Goal: Task Accomplishment & Management: Manage account settings

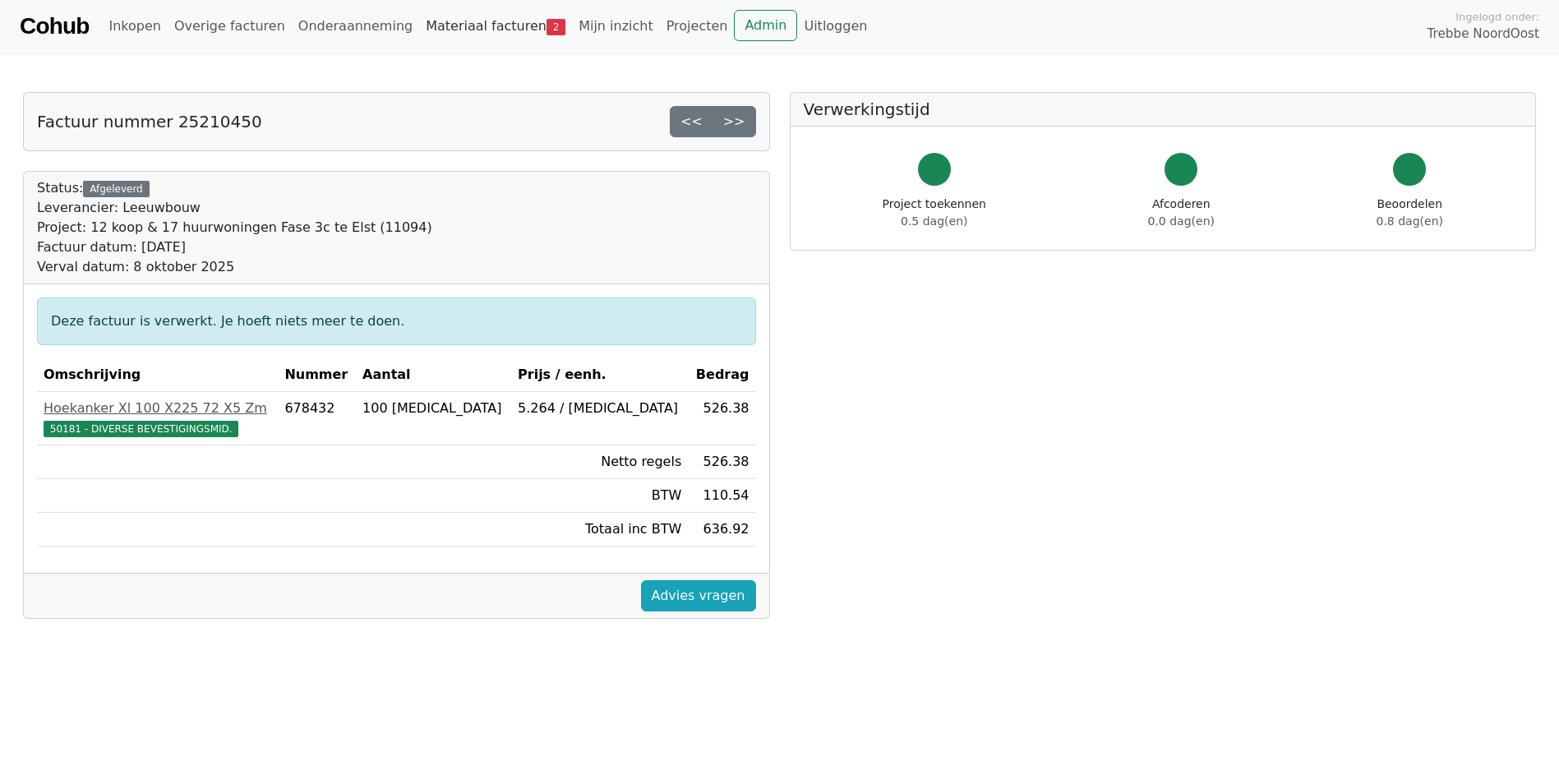
click at [468, 25] on link "Materiaal facturen 2" at bounding box center [495, 26] width 152 height 33
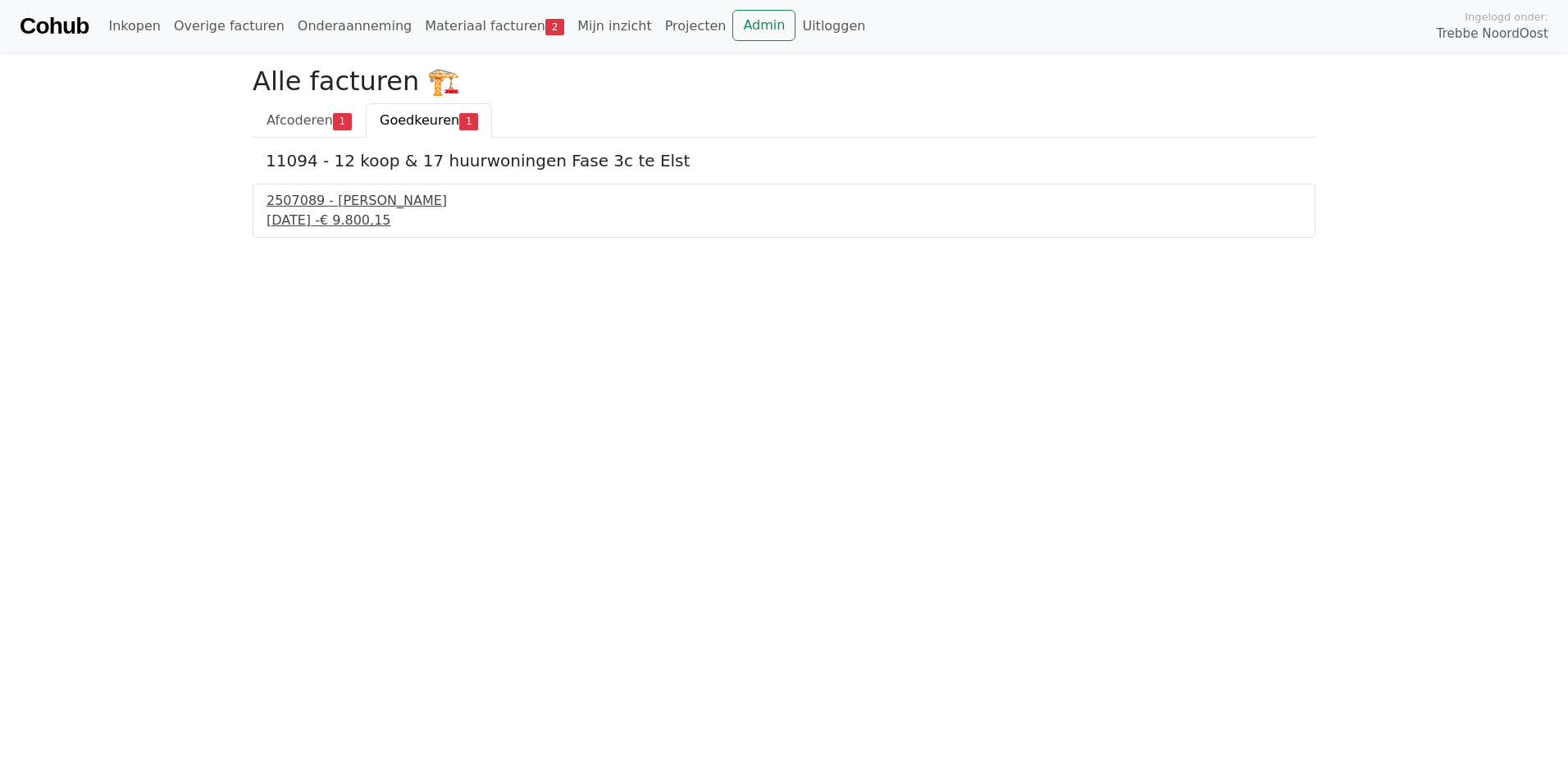
click at [358, 227] on div "9 september 2025 - € 9.800,15" at bounding box center [784, 221] width 1035 height 20
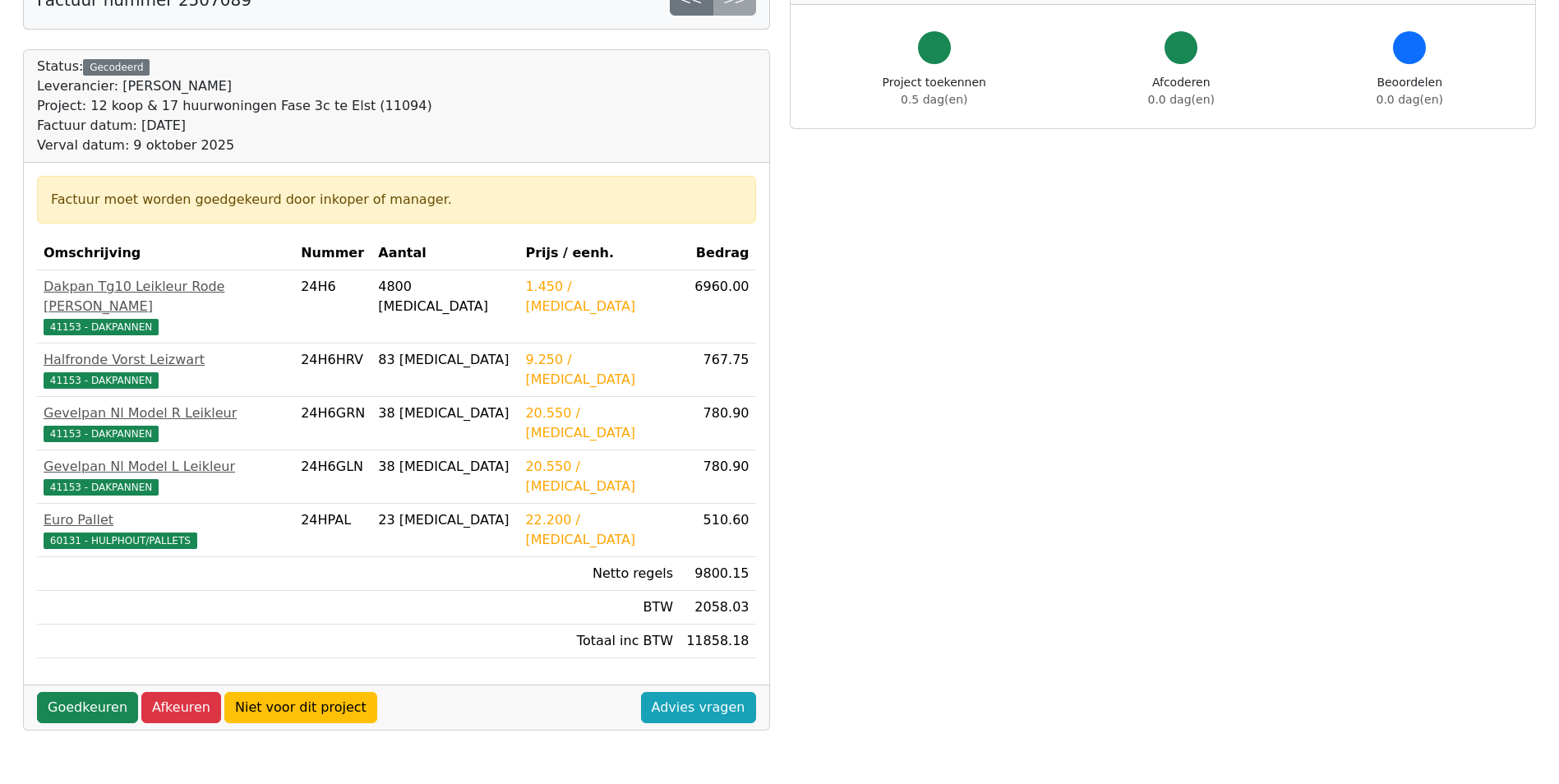
scroll to position [82, 0]
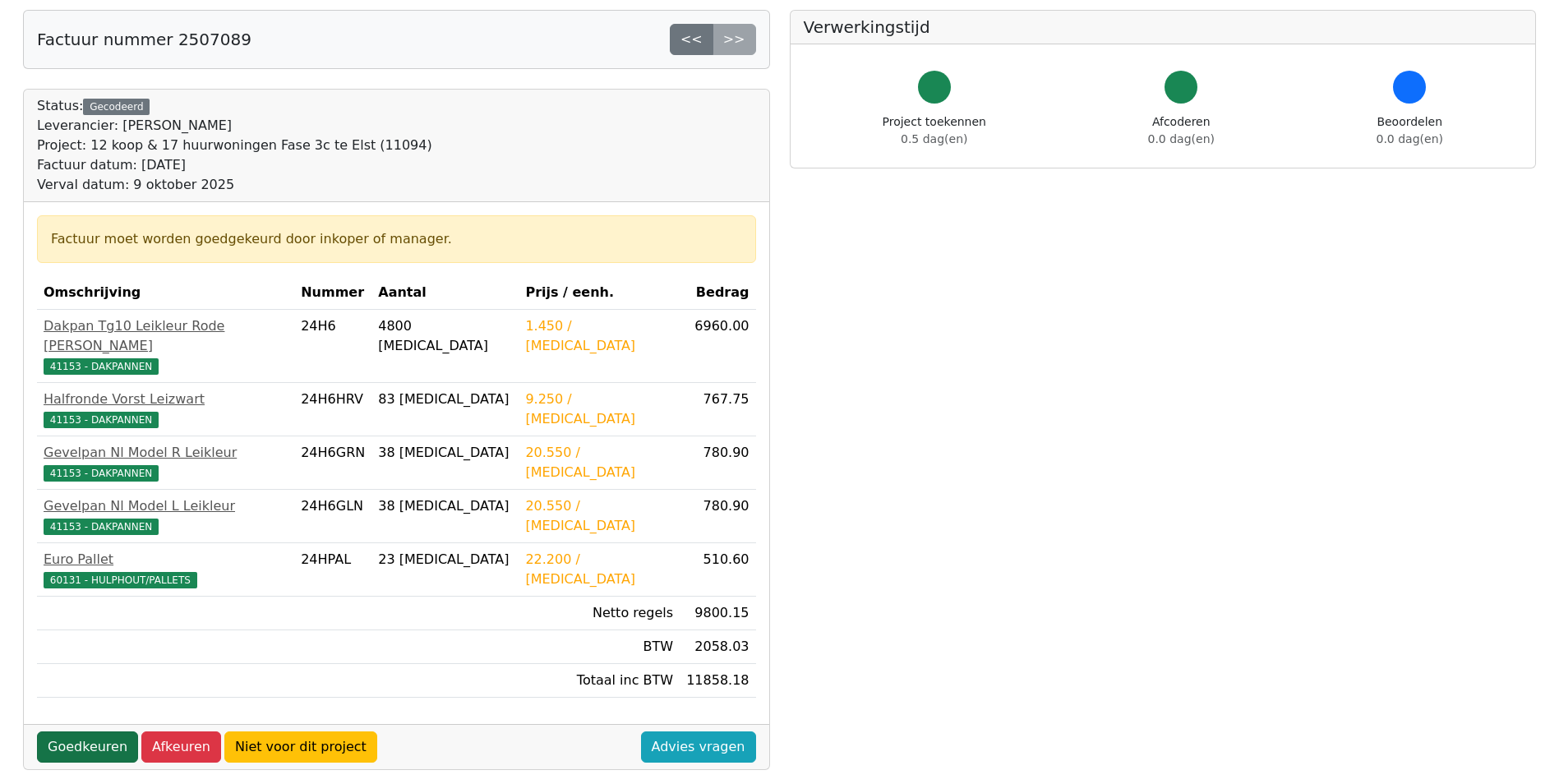
click at [103, 731] on link "Goedkeuren" at bounding box center [87, 746] width 101 height 31
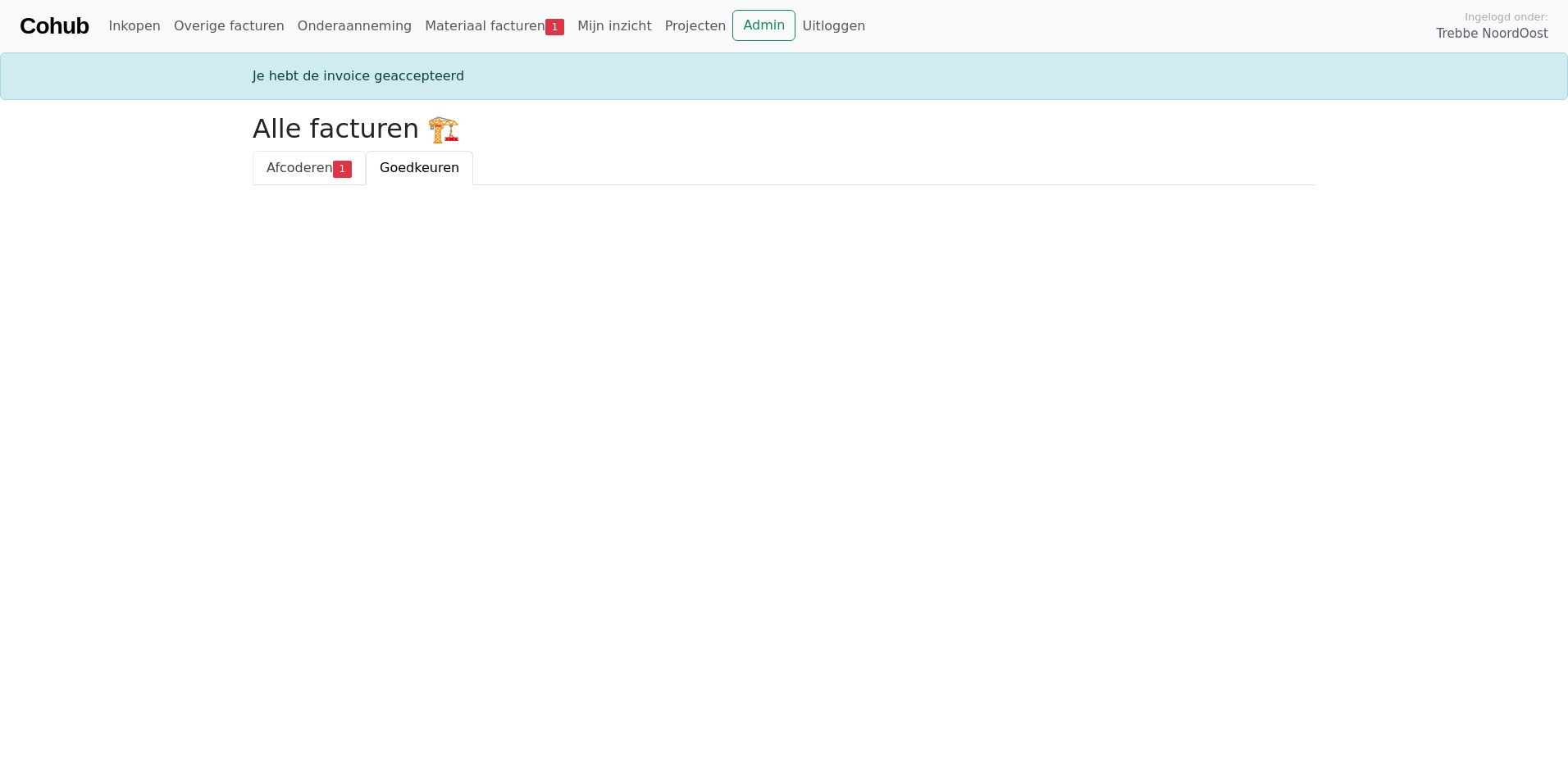
click at [305, 165] on span "Afcoderen" at bounding box center [299, 167] width 66 height 16
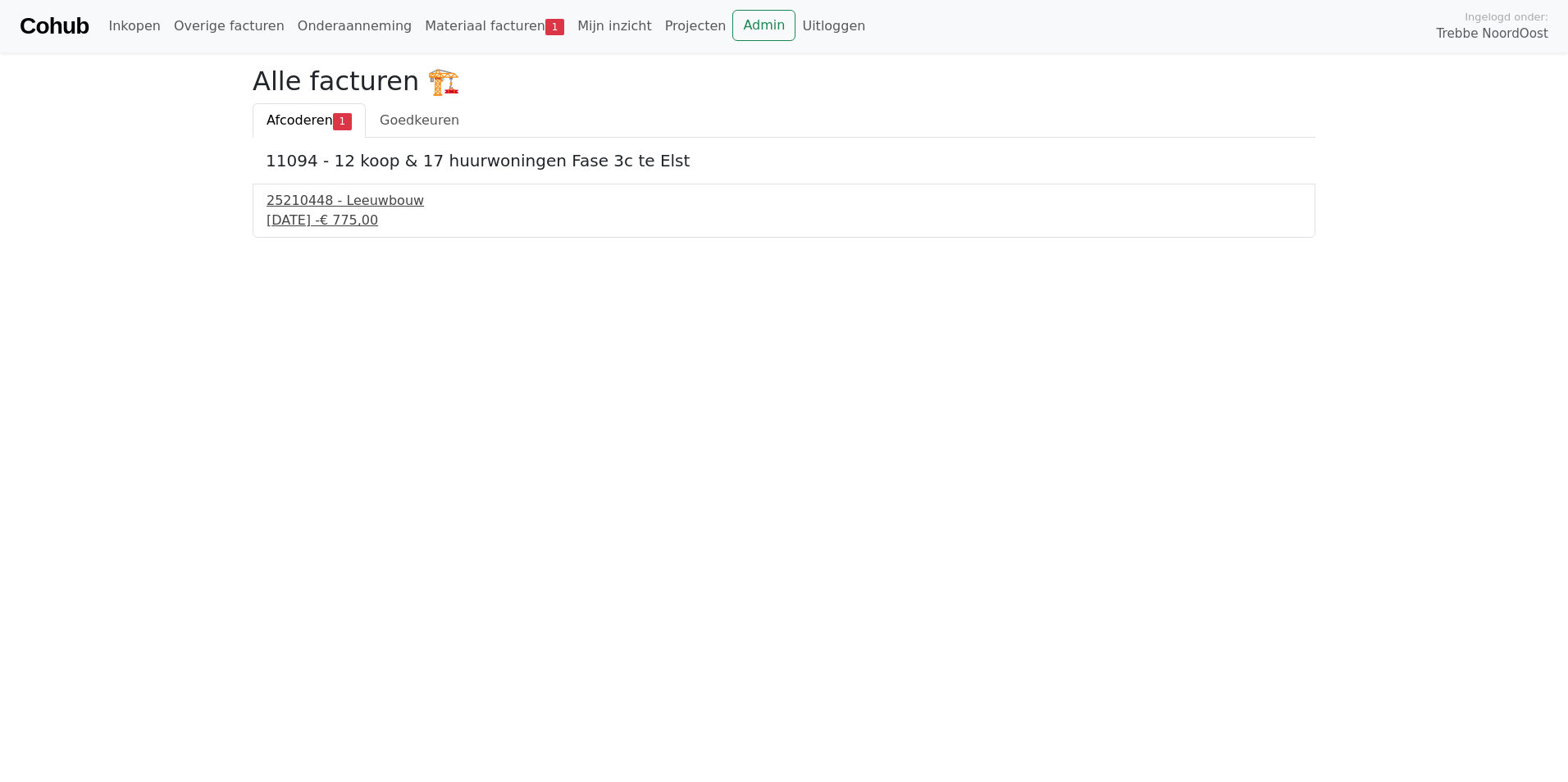
click at [333, 211] on div "8 september 2025 - € 775,00" at bounding box center [784, 221] width 1035 height 20
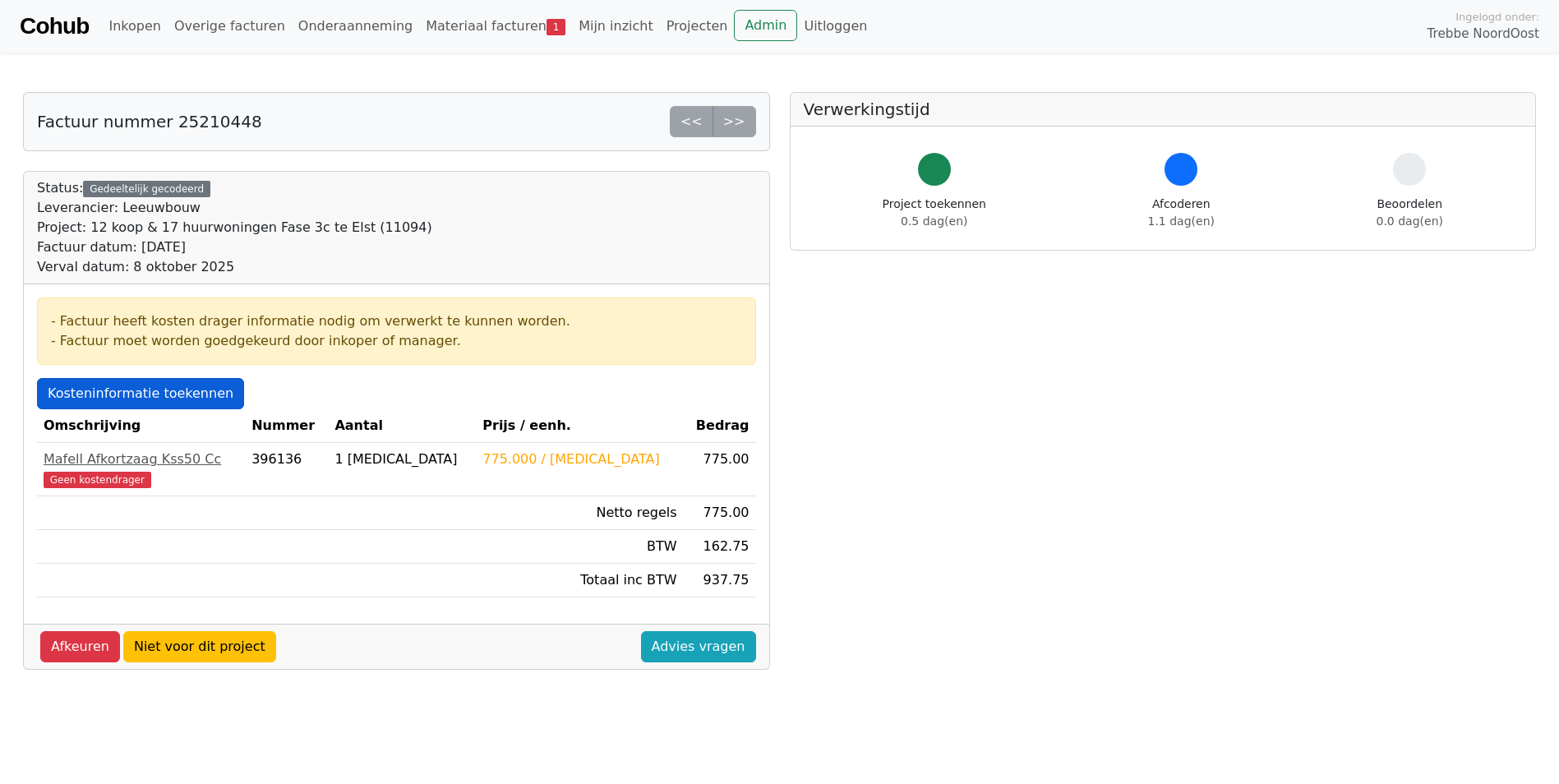
click at [187, 402] on link "Kosteninformatie toekennen" at bounding box center [140, 393] width 207 height 31
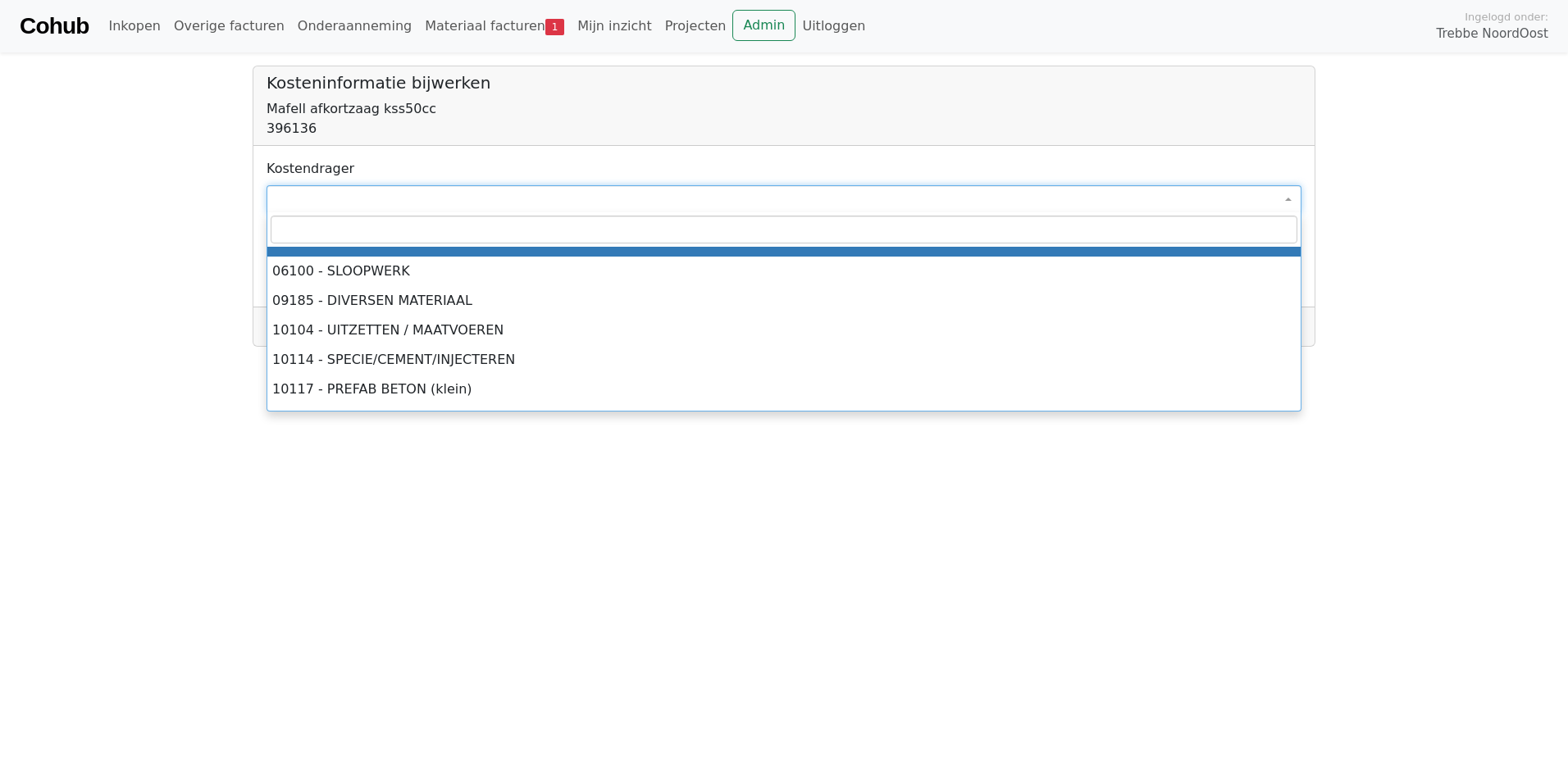
click at [323, 207] on span at bounding box center [784, 199] width 1035 height 28
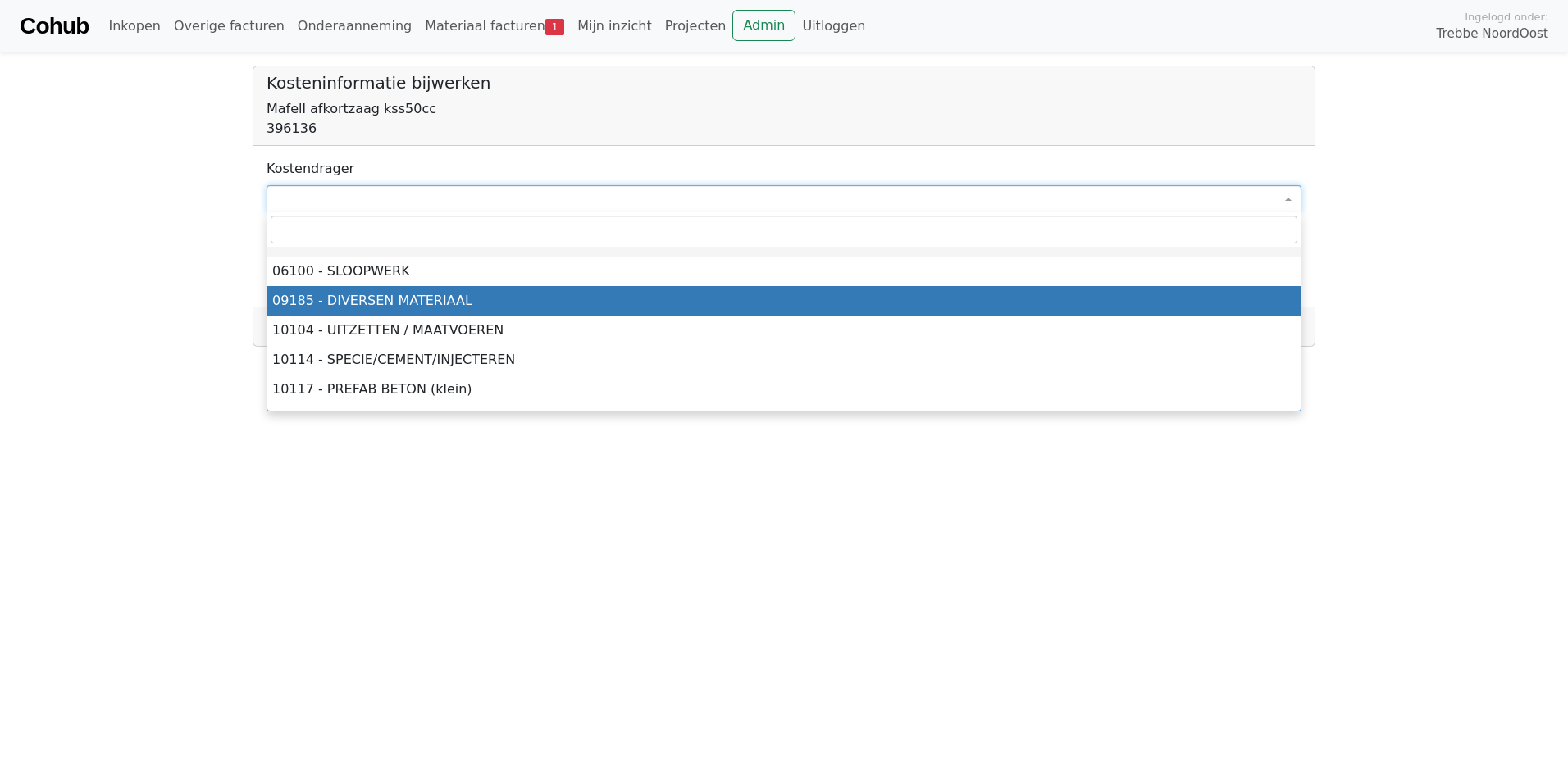
select select "****"
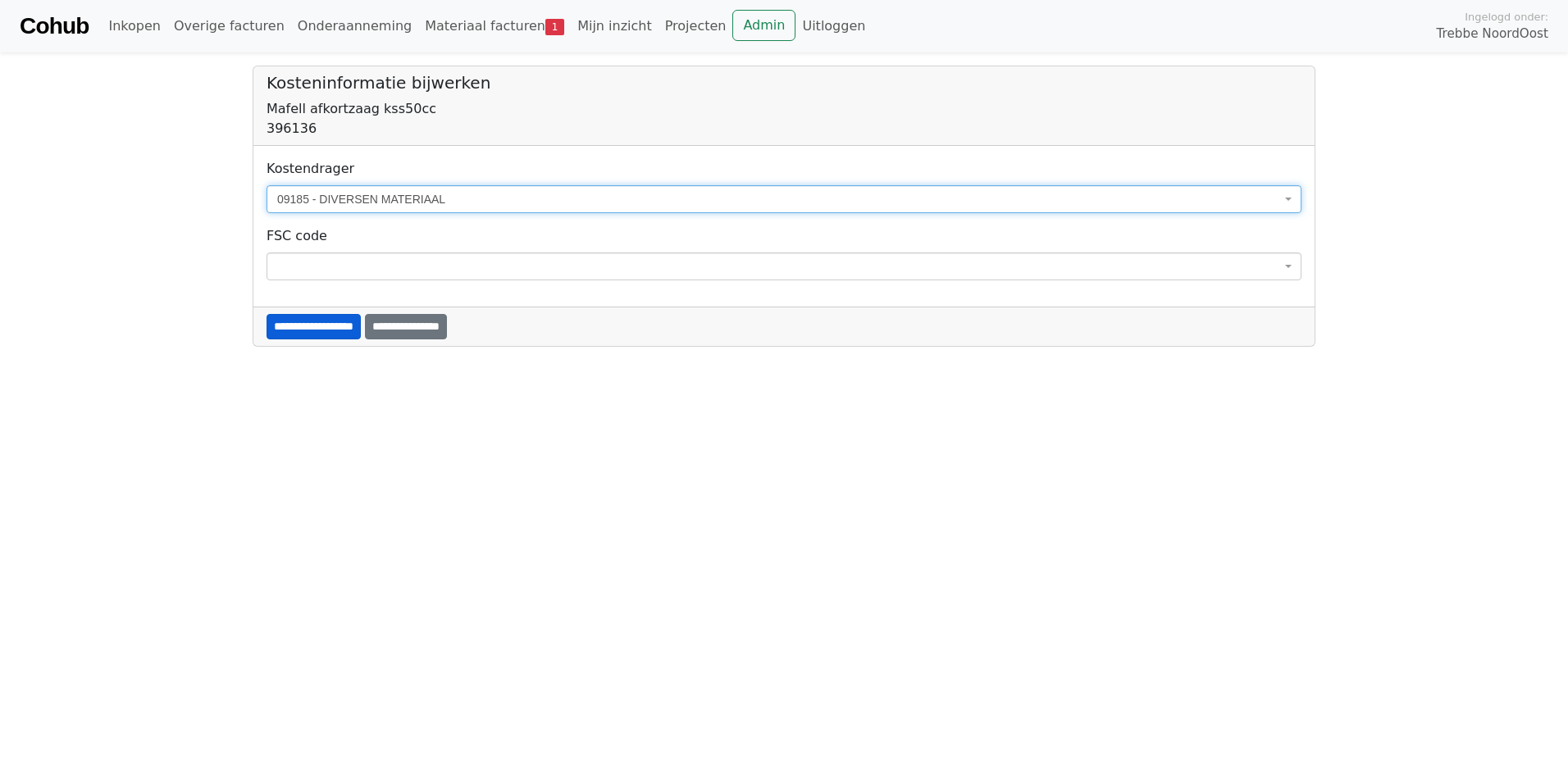
click at [357, 322] on input "**********" at bounding box center [313, 327] width 94 height 25
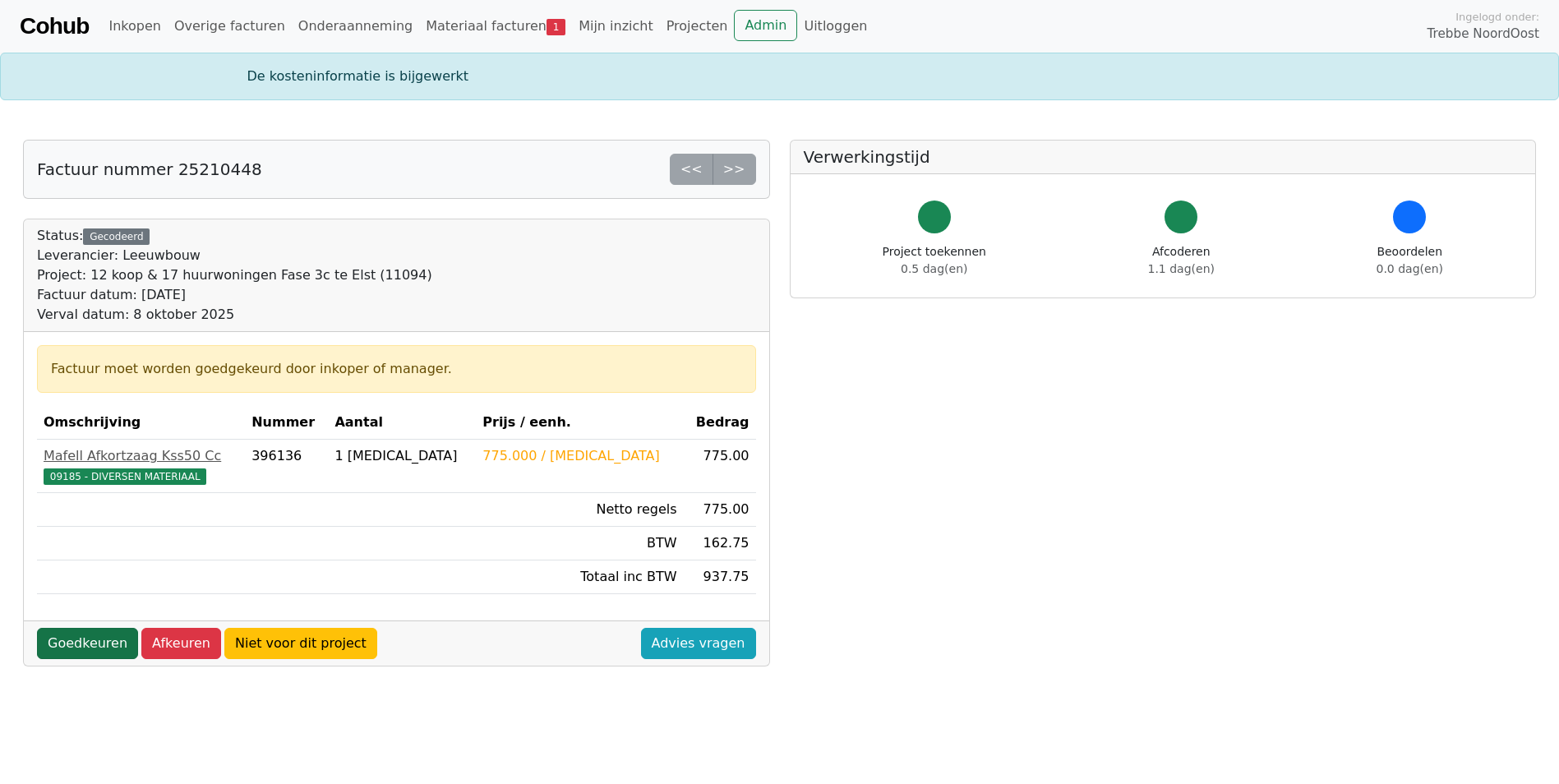
click at [83, 643] on link "Goedkeuren" at bounding box center [87, 643] width 101 height 31
